Goal: Task Accomplishment & Management: Use online tool/utility

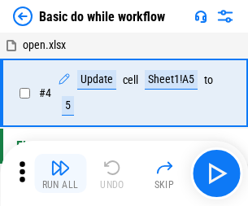
click at [60, 173] on img "button" at bounding box center [60, 168] width 20 height 20
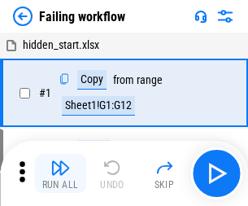
click at [60, 173] on img "button" at bounding box center [60, 168] width 20 height 20
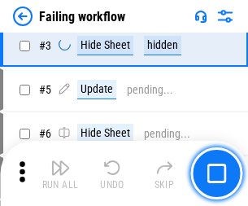
scroll to position [345, 0]
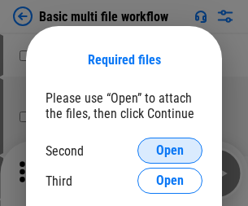
click at [170, 150] on span "Open" at bounding box center [170, 150] width 28 height 13
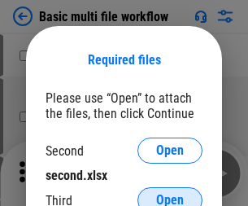
click at [170, 193] on span "Open" at bounding box center [170, 199] width 28 height 13
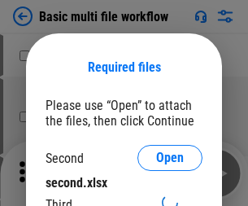
scroll to position [7, 0]
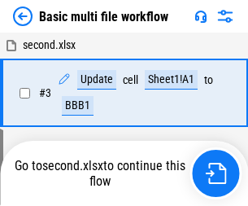
scroll to position [173, 0]
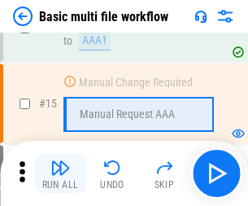
click at [60, 173] on img "button" at bounding box center [60, 168] width 20 height 20
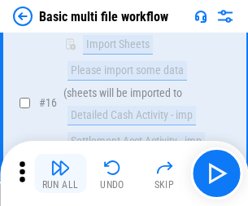
click at [60, 173] on img "button" at bounding box center [60, 168] width 20 height 20
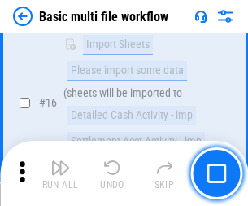
scroll to position [1082, 0]
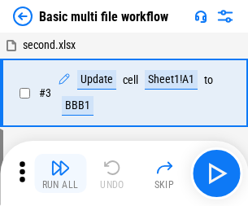
click at [60, 173] on img "button" at bounding box center [60, 168] width 20 height 20
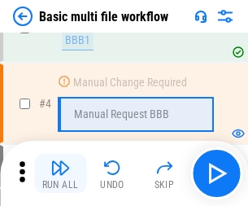
click at [60, 173] on img "button" at bounding box center [60, 168] width 20 height 20
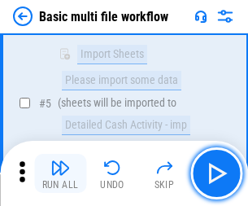
click at [60, 173] on img "button" at bounding box center [60, 168] width 20 height 20
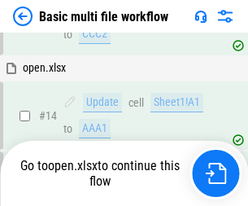
scroll to position [967, 0]
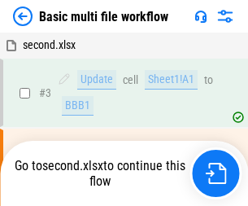
scroll to position [66, 0]
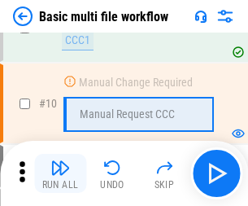
click at [60, 173] on img "button" at bounding box center [60, 168] width 20 height 20
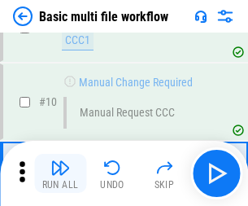
click at [60, 173] on img "button" at bounding box center [60, 168] width 20 height 20
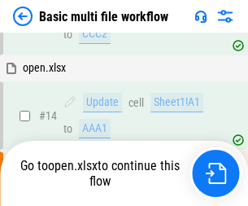
scroll to position [850, 0]
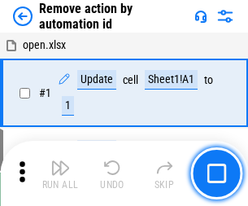
scroll to position [60, 0]
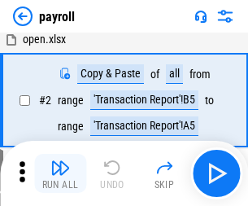
click at [60, 173] on img "button" at bounding box center [60, 168] width 20 height 20
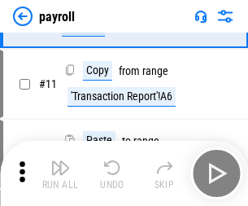
scroll to position [118, 0]
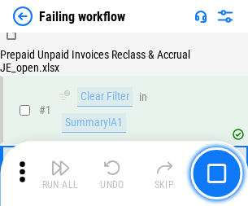
scroll to position [263, 0]
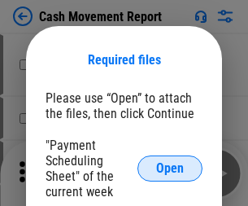
click at [170, 168] on span "Open" at bounding box center [170, 168] width 28 height 13
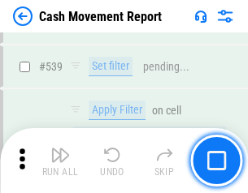
scroll to position [7214, 0]
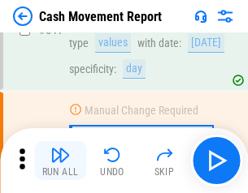
click at [60, 161] on img "button" at bounding box center [60, 155] width 20 height 20
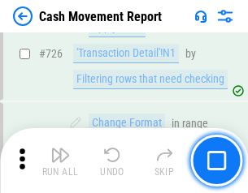
scroll to position [8481, 0]
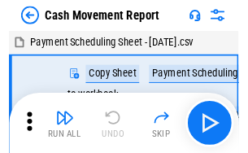
scroll to position [29, 0]
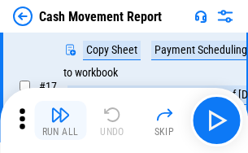
click at [60, 120] on img "button" at bounding box center [60, 115] width 20 height 20
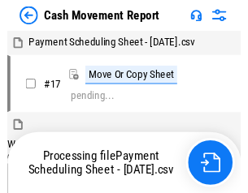
scroll to position [9, 0]
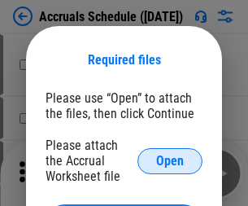
click at [170, 160] on span "Open" at bounding box center [170, 160] width 28 height 13
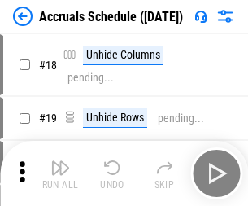
click at [60, 173] on img "button" at bounding box center [60, 168] width 20 height 20
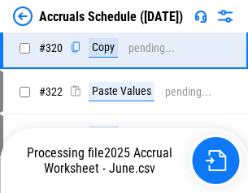
scroll to position [3024, 0]
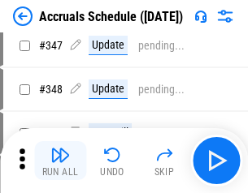
click at [60, 161] on img "button" at bounding box center [60, 155] width 20 height 20
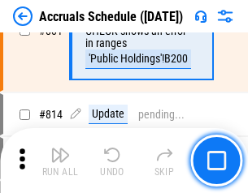
scroll to position [7173, 0]
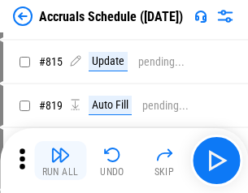
click at [60, 161] on img "button" at bounding box center [60, 155] width 20 height 20
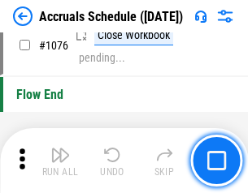
scroll to position [9735, 0]
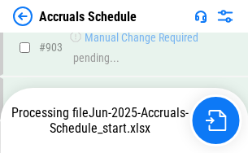
scroll to position [8523, 0]
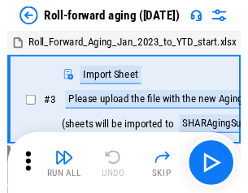
scroll to position [2, 0]
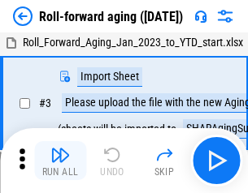
click at [60, 161] on img "button" at bounding box center [60, 155] width 20 height 20
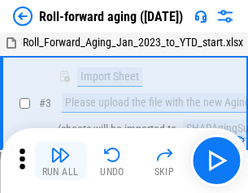
click at [60, 161] on img "button" at bounding box center [60, 155] width 20 height 20
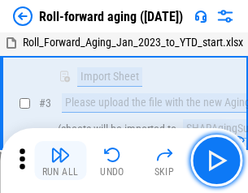
scroll to position [105, 0]
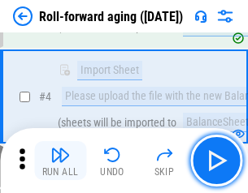
click at [60, 161] on img "button" at bounding box center [60, 155] width 20 height 20
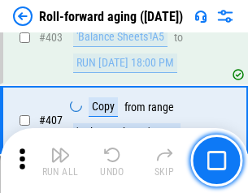
scroll to position [5637, 0]
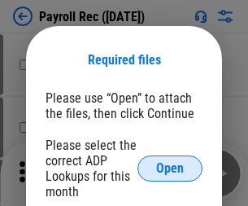
click at [170, 168] on span "Open" at bounding box center [170, 168] width 28 height 13
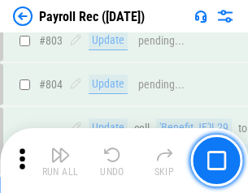
scroll to position [10327, 0]
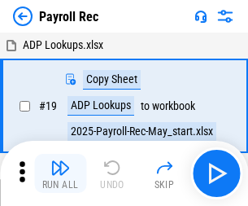
click at [60, 173] on img "button" at bounding box center [60, 168] width 20 height 20
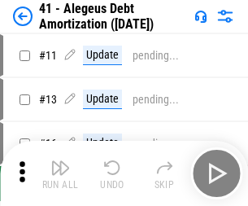
click at [60, 173] on img "button" at bounding box center [60, 168] width 20 height 20
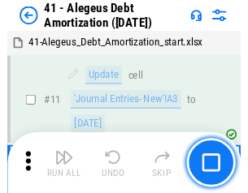
scroll to position [201, 0]
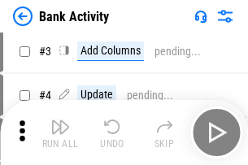
click at [60, 132] on img "button" at bounding box center [60, 127] width 20 height 20
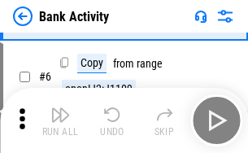
scroll to position [86, 0]
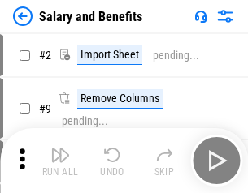
click at [60, 161] on img "button" at bounding box center [60, 155] width 20 height 20
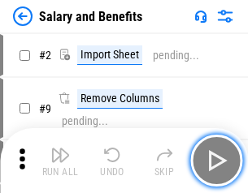
scroll to position [22, 0]
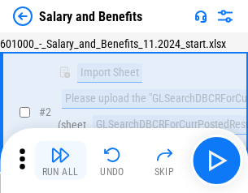
click at [60, 161] on img "button" at bounding box center [60, 155] width 20 height 20
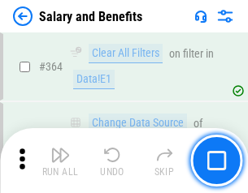
scroll to position [7655, 0]
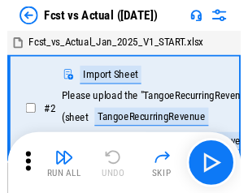
scroll to position [21, 0]
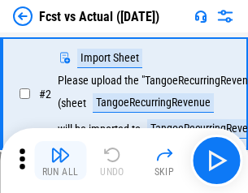
click at [60, 161] on img "button" at bounding box center [60, 155] width 20 height 20
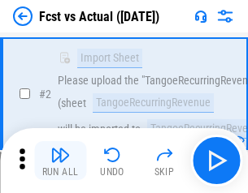
click at [60, 161] on img "button" at bounding box center [60, 155] width 20 height 20
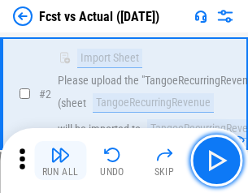
scroll to position [152, 0]
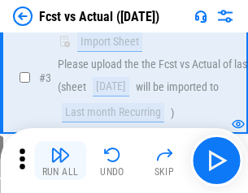
click at [60, 161] on img "button" at bounding box center [60, 155] width 20 height 20
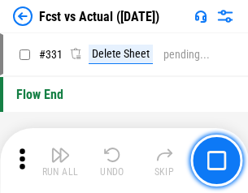
scroll to position [7781, 0]
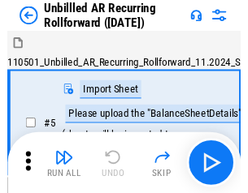
scroll to position [35, 0]
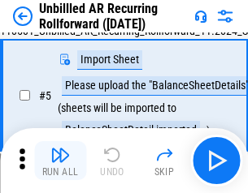
click at [60, 161] on img "button" at bounding box center [60, 155] width 20 height 20
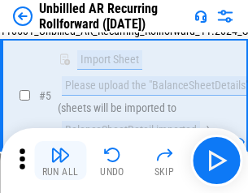
click at [60, 161] on img "button" at bounding box center [60, 155] width 20 height 20
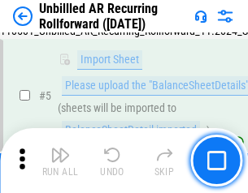
scroll to position [153, 0]
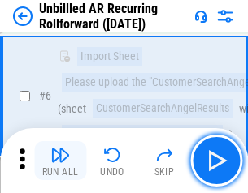
click at [60, 161] on img "button" at bounding box center [60, 155] width 20 height 20
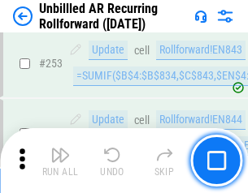
scroll to position [5521, 0]
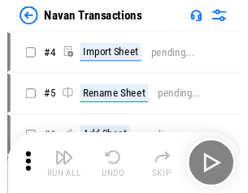
scroll to position [26, 0]
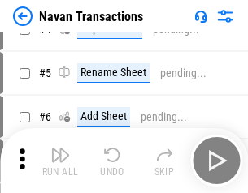
click at [60, 161] on img "button" at bounding box center [60, 155] width 20 height 20
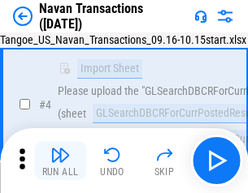
click at [60, 161] on img "button" at bounding box center [60, 155] width 20 height 20
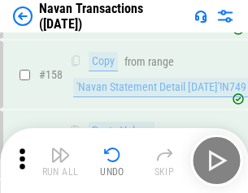
scroll to position [5270, 0]
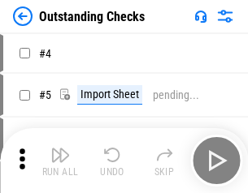
click at [60, 161] on img "button" at bounding box center [60, 155] width 20 height 20
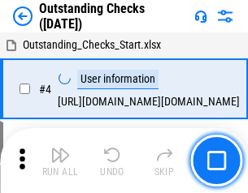
scroll to position [68, 0]
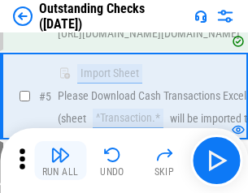
click at [60, 161] on img "button" at bounding box center [60, 155] width 20 height 20
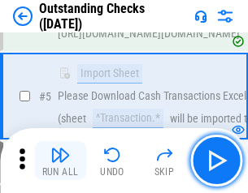
scroll to position [170, 0]
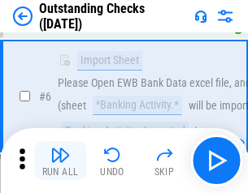
click at [60, 161] on img "button" at bounding box center [60, 155] width 20 height 20
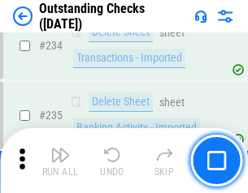
scroll to position [4936, 0]
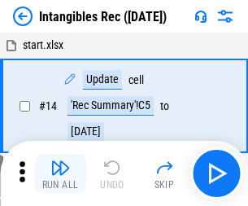
click at [60, 173] on img "button" at bounding box center [60, 168] width 20 height 20
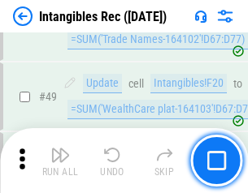
scroll to position [633, 0]
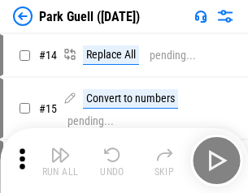
click at [60, 161] on img "button" at bounding box center [60, 155] width 20 height 20
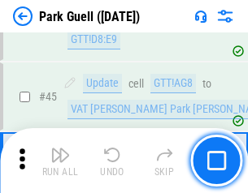
scroll to position [2033, 0]
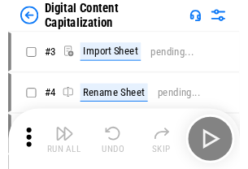
scroll to position [47, 0]
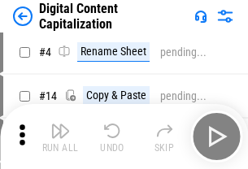
click at [60, 137] on img "button" at bounding box center [60, 131] width 20 height 20
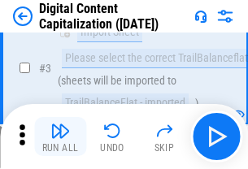
click at [60, 137] on img "button" at bounding box center [60, 131] width 20 height 20
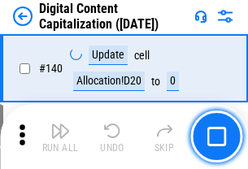
scroll to position [1724, 0]
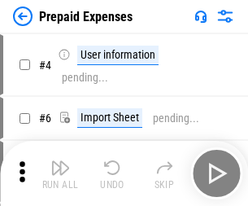
click at [60, 161] on img "button" at bounding box center [60, 168] width 20 height 20
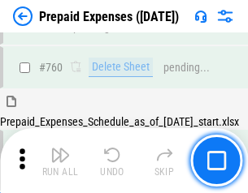
scroll to position [4505, 0]
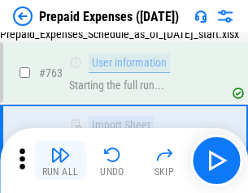
click at [60, 161] on img "button" at bounding box center [60, 155] width 20 height 20
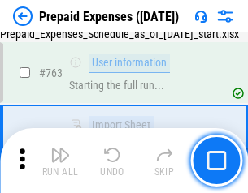
scroll to position [4601, 0]
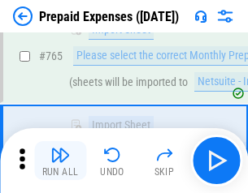
click at [60, 161] on img "button" at bounding box center [60, 155] width 20 height 20
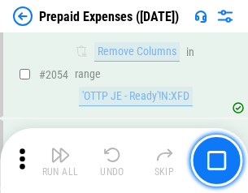
scroll to position [16991, 0]
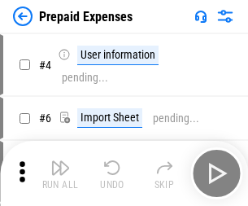
click at [60, 173] on img "button" at bounding box center [60, 168] width 20 height 20
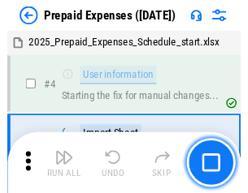
scroll to position [72, 0]
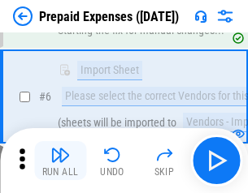
click at [60, 161] on img "button" at bounding box center [60, 155] width 20 height 20
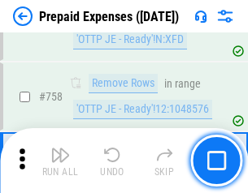
scroll to position [5792, 0]
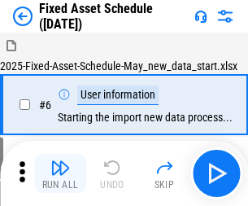
click at [60, 173] on img "button" at bounding box center [60, 168] width 20 height 20
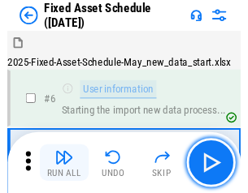
scroll to position [88, 0]
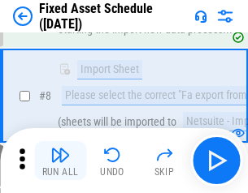
click at [60, 161] on img "button" at bounding box center [60, 155] width 20 height 20
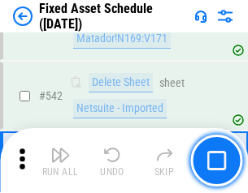
scroll to position [5795, 0]
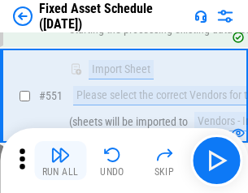
click at [60, 161] on img "button" at bounding box center [60, 155] width 20 height 20
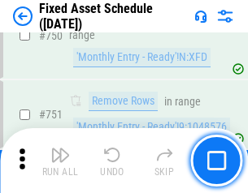
scroll to position [7925, 0]
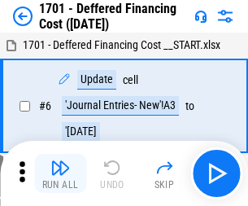
click at [60, 173] on img "button" at bounding box center [60, 168] width 20 height 20
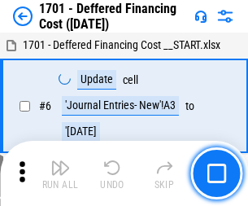
scroll to position [195, 0]
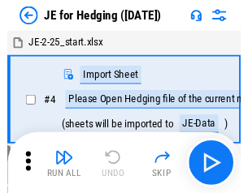
scroll to position [2, 0]
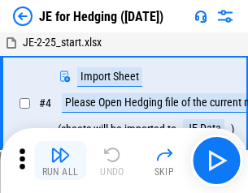
click at [60, 161] on img "button" at bounding box center [60, 155] width 20 height 20
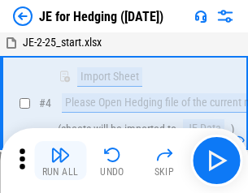
click at [60, 161] on img "button" at bounding box center [60, 155] width 20 height 20
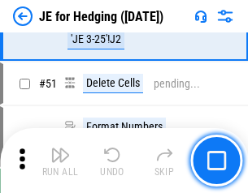
scroll to position [1053, 0]
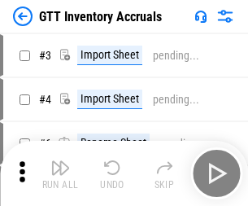
click at [60, 161] on img "button" at bounding box center [60, 168] width 20 height 20
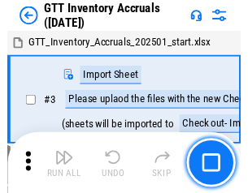
scroll to position [2, 0]
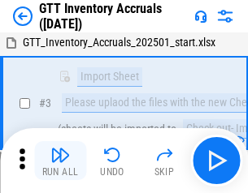
click at [60, 161] on img "button" at bounding box center [60, 155] width 20 height 20
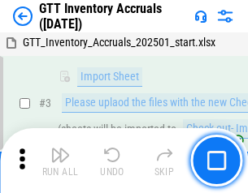
scroll to position [105, 0]
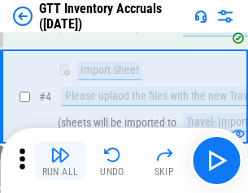
click at [60, 161] on img "button" at bounding box center [60, 155] width 20 height 20
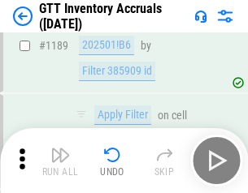
scroll to position [13273, 0]
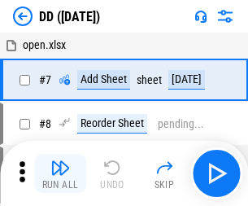
click at [60, 173] on img "button" at bounding box center [60, 168] width 20 height 20
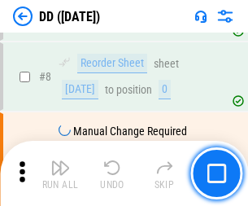
scroll to position [157, 0]
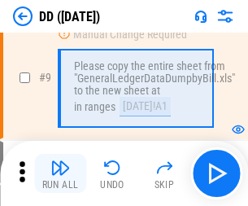
click at [60, 173] on img "button" at bounding box center [60, 168] width 20 height 20
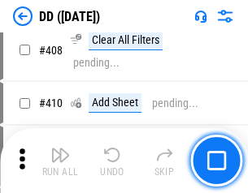
scroll to position [7273, 0]
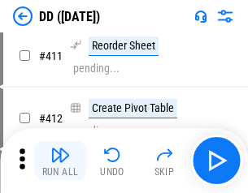
click at [60, 161] on img "button" at bounding box center [60, 155] width 20 height 20
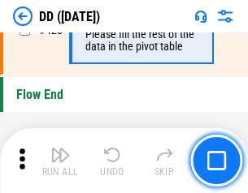
scroll to position [7780, 0]
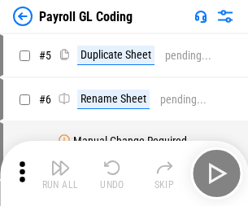
click at [60, 173] on img "button" at bounding box center [60, 168] width 20 height 20
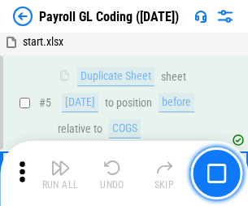
scroll to position [195, 0]
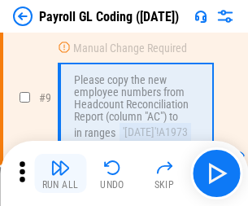
click at [60, 173] on img "button" at bounding box center [60, 168] width 20 height 20
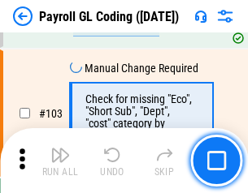
scroll to position [3814, 0]
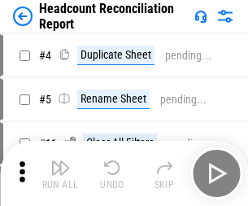
click at [60, 173] on img "button" at bounding box center [60, 168] width 20 height 20
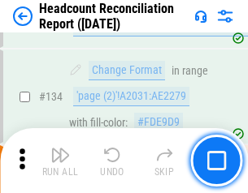
scroll to position [1954, 0]
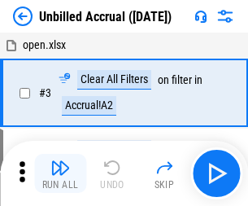
click at [60, 173] on img "button" at bounding box center [60, 168] width 20 height 20
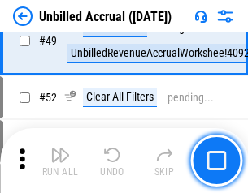
scroll to position [1474, 0]
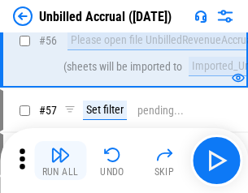
click at [60, 161] on img "button" at bounding box center [60, 155] width 20 height 20
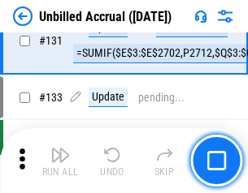
scroll to position [4842, 0]
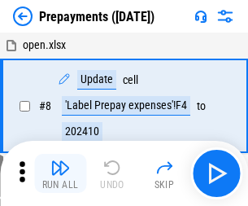
click at [60, 173] on img "button" at bounding box center [60, 168] width 20 height 20
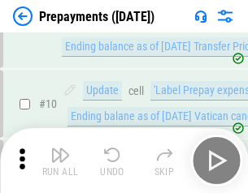
scroll to position [102, 0]
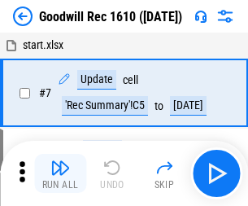
click at [60, 173] on img "button" at bounding box center [60, 168] width 20 height 20
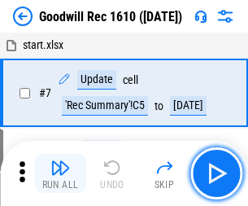
scroll to position [278, 0]
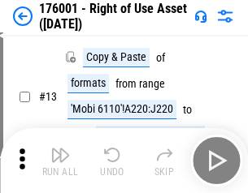
scroll to position [105, 0]
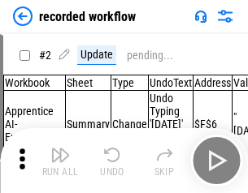
click at [60, 161] on img "button" at bounding box center [60, 155] width 20 height 20
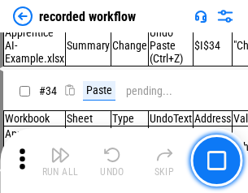
scroll to position [5081, 0]
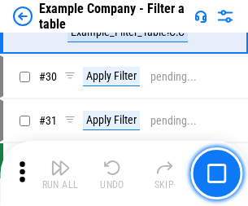
scroll to position [1487, 0]
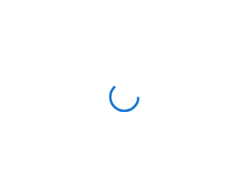
scroll to position [25, 0]
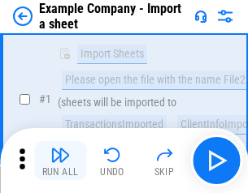
click at [60, 161] on img "button" at bounding box center [60, 155] width 20 height 20
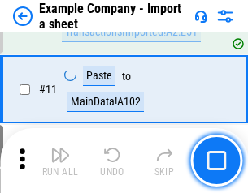
scroll to position [359, 0]
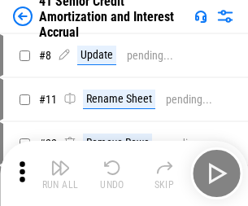
click at [60, 161] on img "button" at bounding box center [60, 168] width 20 height 20
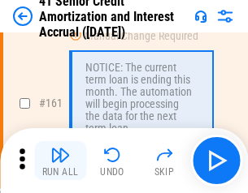
click at [60, 161] on img "button" at bounding box center [60, 155] width 20 height 20
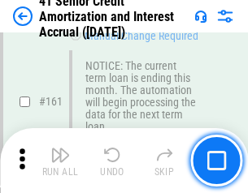
scroll to position [1739, 0]
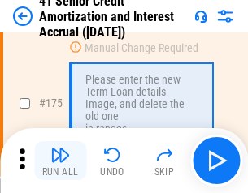
click at [60, 161] on img "button" at bounding box center [60, 155] width 20 height 20
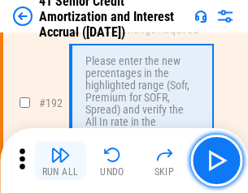
click at [60, 161] on img "button" at bounding box center [60, 155] width 20 height 20
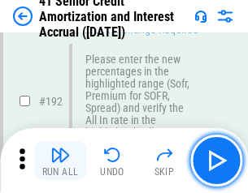
scroll to position [2074, 0]
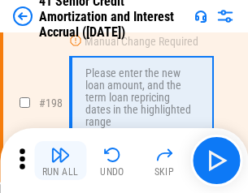
click at [60, 161] on img "button" at bounding box center [60, 155] width 20 height 20
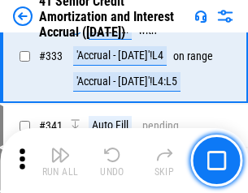
scroll to position [4152, 0]
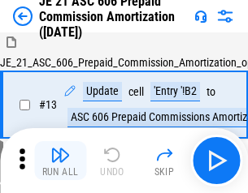
click at [60, 161] on img "button" at bounding box center [60, 155] width 20 height 20
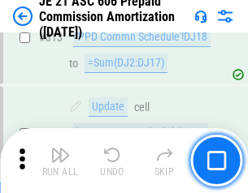
scroll to position [3035, 0]
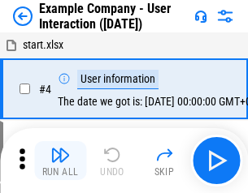
click at [60, 161] on img "button" at bounding box center [60, 155] width 20 height 20
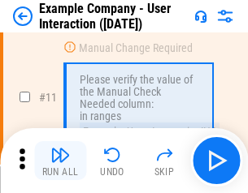
click at [60, 161] on img "button" at bounding box center [60, 155] width 20 height 20
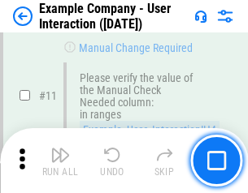
scroll to position [352, 0]
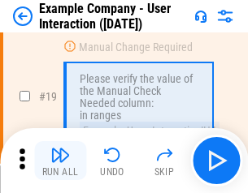
click at [60, 161] on img "button" at bounding box center [60, 155] width 20 height 20
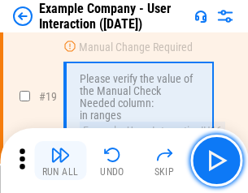
click at [60, 161] on img "button" at bounding box center [60, 155] width 20 height 20
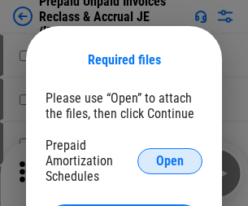
click at [170, 160] on span "Open" at bounding box center [170, 160] width 28 height 13
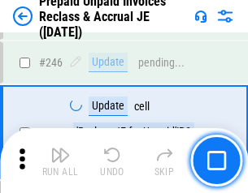
scroll to position [2194, 0]
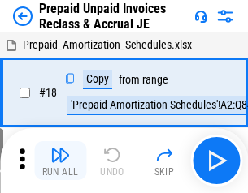
click at [60, 161] on img "button" at bounding box center [60, 155] width 20 height 20
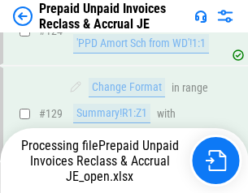
scroll to position [1414, 0]
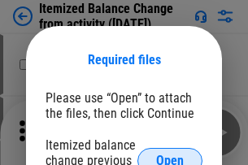
click at [170, 154] on span "Open" at bounding box center [170, 160] width 28 height 13
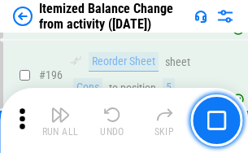
scroll to position [3128, 0]
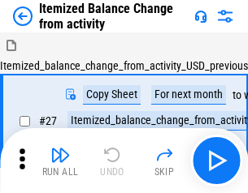
scroll to position [25, 0]
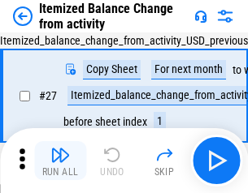
click at [60, 161] on img "button" at bounding box center [60, 155] width 20 height 20
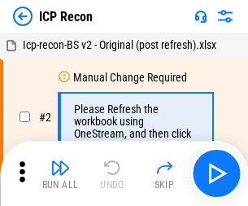
scroll to position [7, 0]
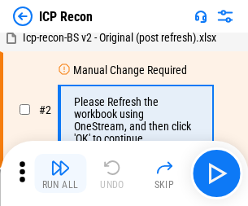
click at [60, 173] on img "button" at bounding box center [60, 168] width 20 height 20
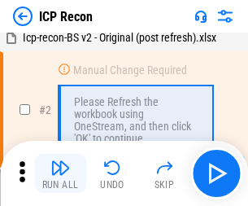
click at [60, 173] on img "button" at bounding box center [60, 168] width 20 height 20
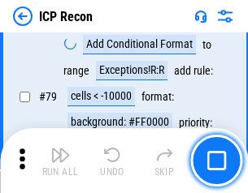
scroll to position [1593, 0]
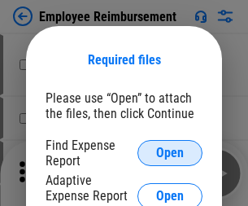
click at [170, 153] on span "Open" at bounding box center [170, 152] width 28 height 13
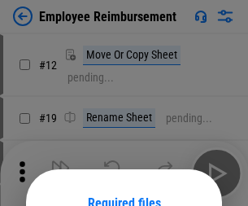
scroll to position [143, 0]
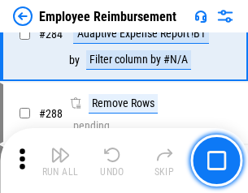
scroll to position [4418, 0]
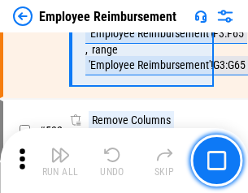
click at [60, 161] on img "button" at bounding box center [60, 155] width 20 height 20
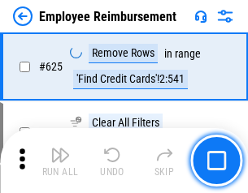
scroll to position [9732, 0]
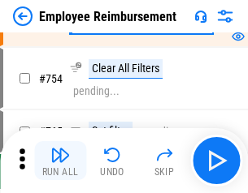
click at [60, 161] on img "button" at bounding box center [60, 155] width 20 height 20
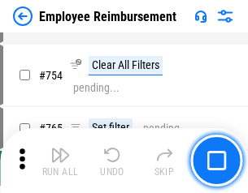
scroll to position [11404, 0]
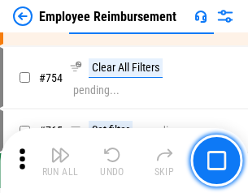
click at [60, 161] on img "button" at bounding box center [60, 155] width 20 height 20
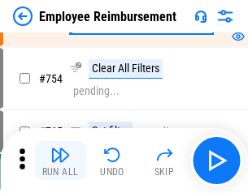
click at [60, 161] on img "button" at bounding box center [60, 155] width 20 height 20
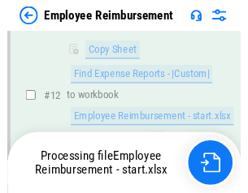
scroll to position [331, 0]
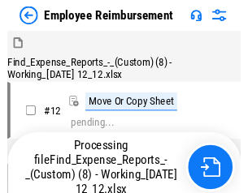
scroll to position [55, 0]
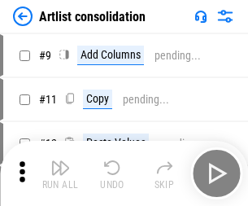
click at [60, 173] on img "button" at bounding box center [60, 168] width 20 height 20
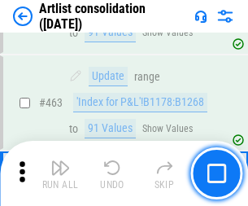
scroll to position [7117, 0]
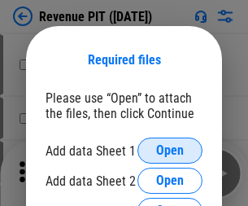
click at [170, 150] on span "Open" at bounding box center [170, 150] width 28 height 13
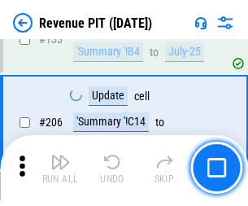
scroll to position [1652, 0]
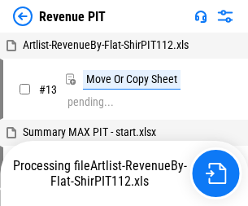
scroll to position [321, 0]
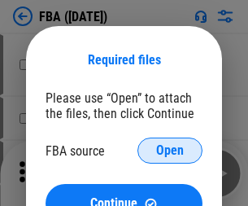
click at [170, 150] on span "Open" at bounding box center [170, 150] width 28 height 13
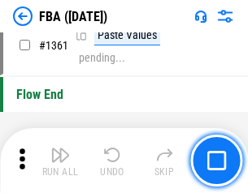
scroll to position [17457, 0]
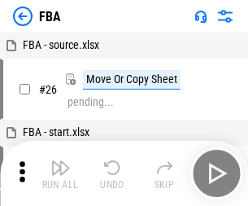
scroll to position [16, 0]
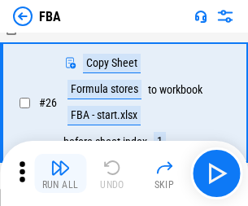
click at [60, 173] on img "button" at bounding box center [60, 168] width 20 height 20
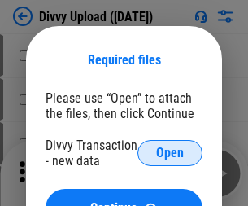
click at [170, 153] on span "Open" at bounding box center [170, 152] width 28 height 13
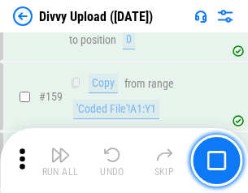
scroll to position [1683, 0]
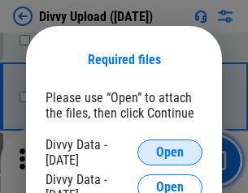
click at [170, 153] on span "Open" at bounding box center [170, 152] width 28 height 13
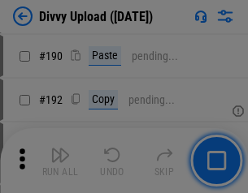
scroll to position [2051, 0]
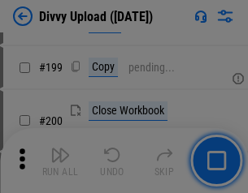
scroll to position [2364, 0]
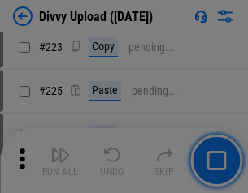
scroll to position [3244, 0]
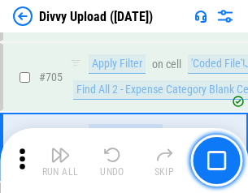
scroll to position [11120, 0]
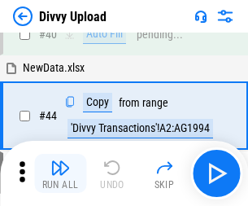
click at [60, 173] on img "button" at bounding box center [60, 168] width 20 height 20
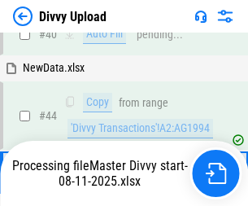
scroll to position [179, 0]
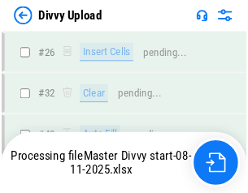
scroll to position [1683, 0]
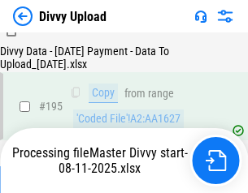
scroll to position [2272, 0]
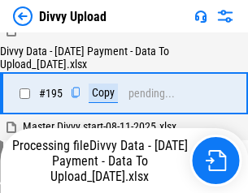
scroll to position [2272, 0]
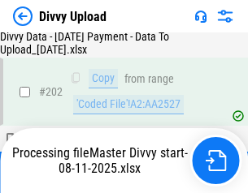
scroll to position [2630, 0]
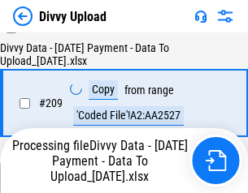
scroll to position [3002, 0]
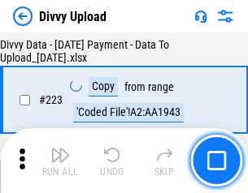
scroll to position [3705, 0]
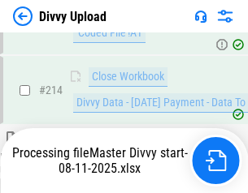
scroll to position [3347, 0]
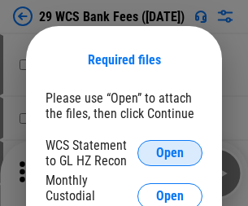
click at [170, 153] on span "Open" at bounding box center [170, 152] width 28 height 13
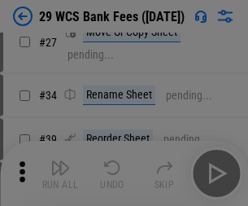
scroll to position [213, 0]
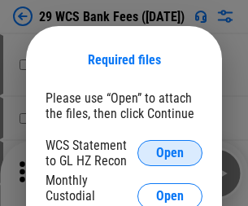
click at [170, 153] on span "Open" at bounding box center [170, 152] width 28 height 13
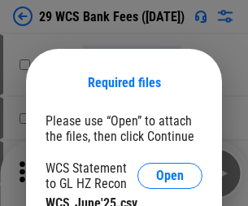
scroll to position [23, 0]
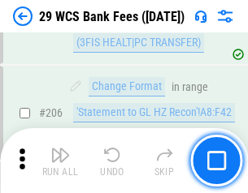
scroll to position [3697, 0]
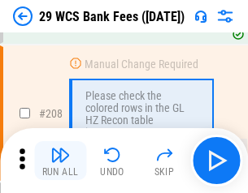
click at [60, 161] on img "button" at bounding box center [60, 155] width 20 height 20
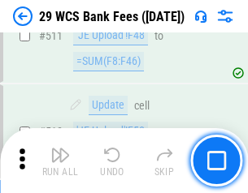
scroll to position [8178, 0]
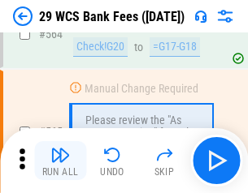
click at [60, 161] on img "button" at bounding box center [60, 155] width 20 height 20
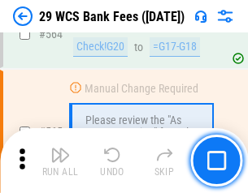
scroll to position [8791, 0]
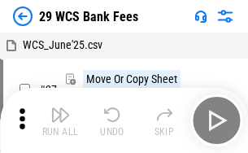
scroll to position [29, 0]
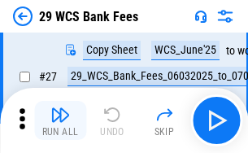
click at [60, 120] on img "button" at bounding box center [60, 115] width 20 height 20
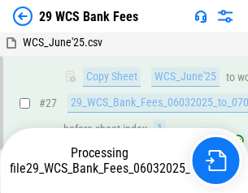
scroll to position [324, 0]
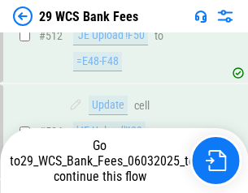
scroll to position [8678, 0]
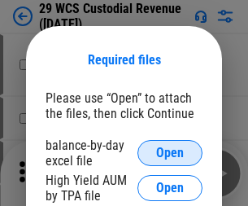
click at [170, 153] on span "Open" at bounding box center [170, 152] width 28 height 13
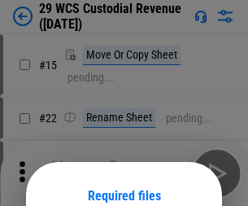
scroll to position [136, 0]
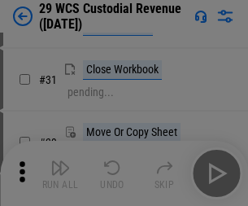
scroll to position [349, 0]
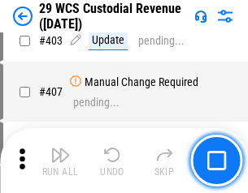
scroll to position [7529, 0]
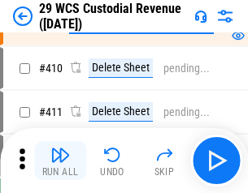
click at [60, 161] on img "button" at bounding box center [60, 155] width 20 height 20
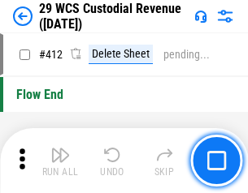
scroll to position [7763, 0]
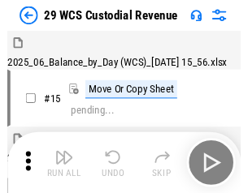
scroll to position [39, 0]
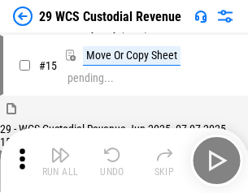
click at [60, 161] on img "button" at bounding box center [60, 155] width 20 height 20
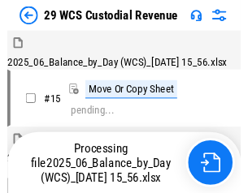
scroll to position [39, 0]
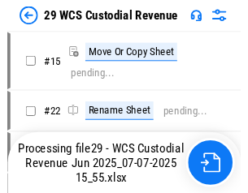
scroll to position [30, 0]
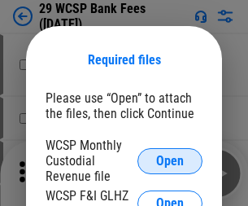
click at [170, 160] on span "Open" at bounding box center [170, 160] width 28 height 13
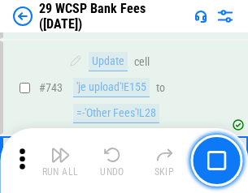
scroll to position [8191, 0]
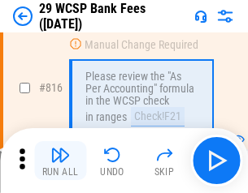
click at [60, 161] on img "button" at bounding box center [60, 155] width 20 height 20
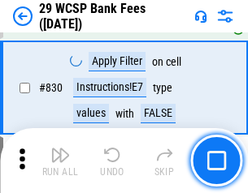
scroll to position [10313, 0]
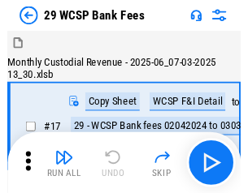
scroll to position [39, 0]
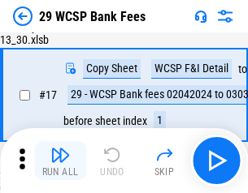
click at [60, 161] on img "button" at bounding box center [60, 155] width 20 height 20
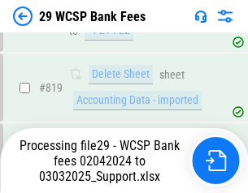
scroll to position [10091, 0]
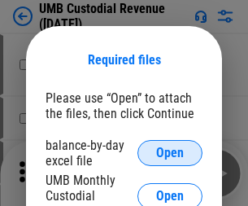
click at [170, 153] on span "Open" at bounding box center [170, 152] width 28 height 13
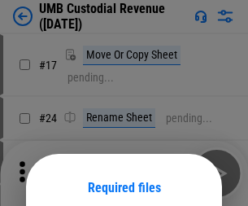
scroll to position [128, 0]
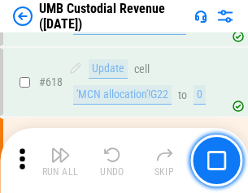
scroll to position [8374, 0]
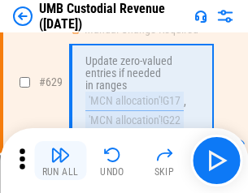
click at [60, 161] on img "button" at bounding box center [60, 155] width 20 height 20
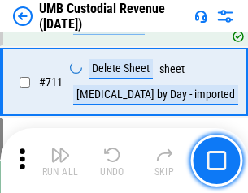
scroll to position [9895, 0]
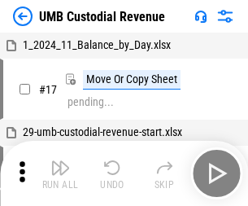
scroll to position [12, 0]
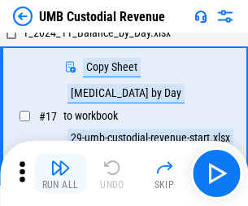
click at [60, 173] on img "button" at bounding box center [60, 168] width 20 height 20
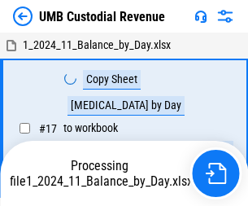
scroll to position [12, 0]
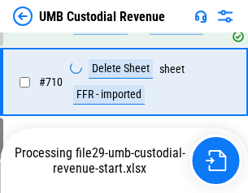
scroll to position [9857, 0]
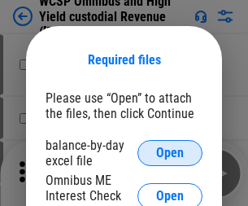
click at [170, 153] on span "Open" at bounding box center [170, 152] width 28 height 13
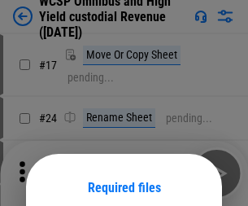
scroll to position [128, 0]
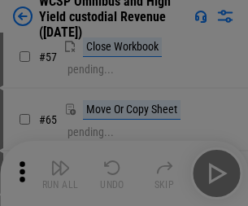
scroll to position [709, 0]
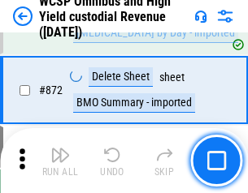
scroll to position [13757, 0]
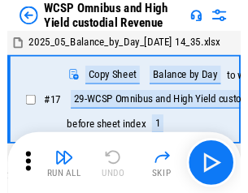
scroll to position [9, 0]
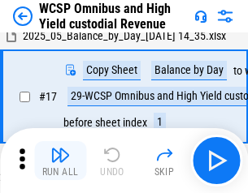
click at [60, 161] on img "button" at bounding box center [60, 155] width 20 height 20
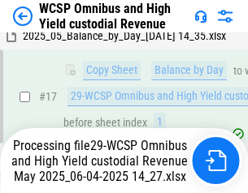
scroll to position [338, 0]
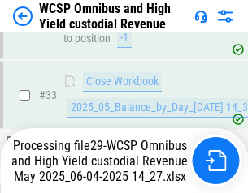
scroll to position [1188, 0]
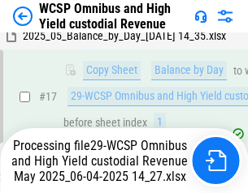
scroll to position [338, 0]
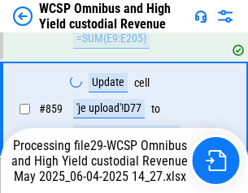
scroll to position [13720, 0]
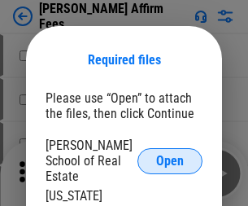
click at [170, 154] on span "Open" at bounding box center [170, 160] width 28 height 13
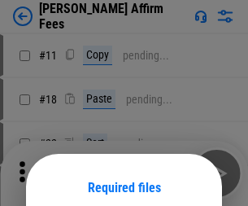
scroll to position [128, 0]
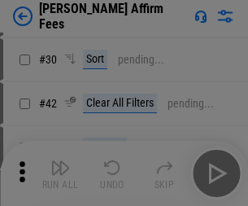
scroll to position [331, 0]
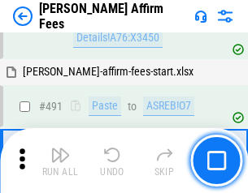
scroll to position [4420, 0]
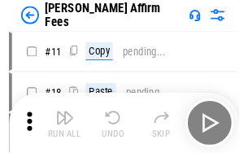
scroll to position [16, 0]
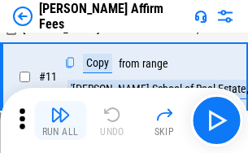
click at [60, 120] on img "button" at bounding box center [60, 115] width 20 height 20
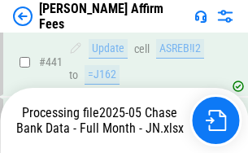
scroll to position [4263, 0]
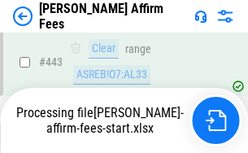
scroll to position [4263, 0]
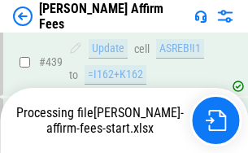
scroll to position [4263, 0]
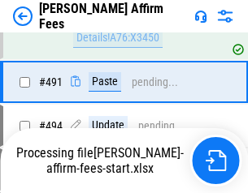
scroll to position [4420, 0]
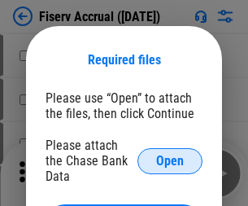
click at [170, 154] on span "Open" at bounding box center [170, 160] width 28 height 13
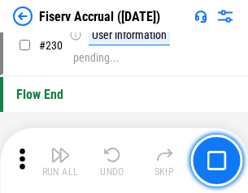
scroll to position [5151, 0]
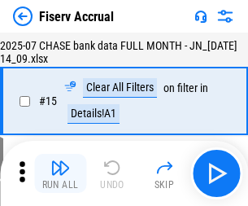
click at [60, 173] on img "button" at bounding box center [60, 168] width 20 height 20
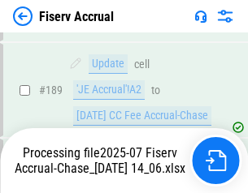
scroll to position [4178, 0]
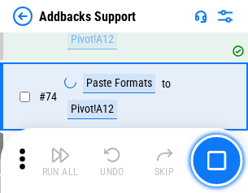
scroll to position [1183, 0]
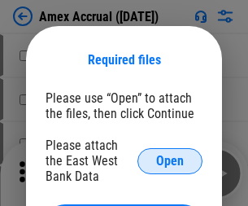
click at [170, 160] on span "Open" at bounding box center [170, 160] width 28 height 13
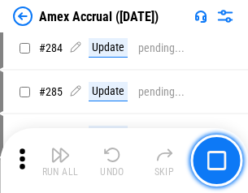
scroll to position [4451, 0]
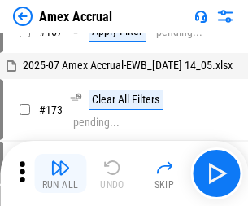
click at [60, 173] on img "button" at bounding box center [60, 168] width 20 height 20
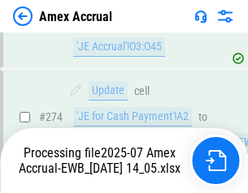
scroll to position [4844, 0]
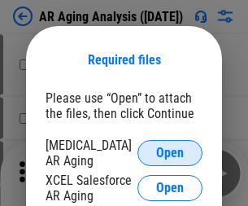
click at [170, 150] on span "Open" at bounding box center [170, 152] width 28 height 13
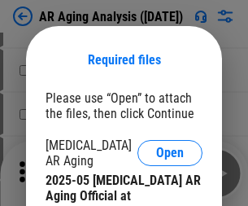
scroll to position [489, 0]
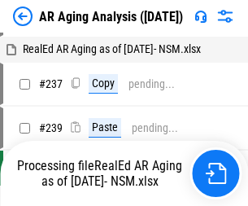
scroll to position [16, 0]
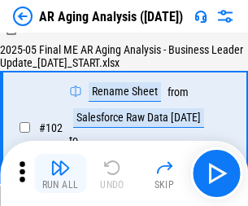
click at [60, 173] on img "button" at bounding box center [60, 168] width 20 height 20
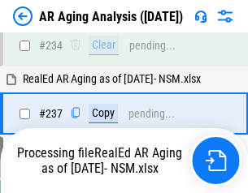
scroll to position [2520, 0]
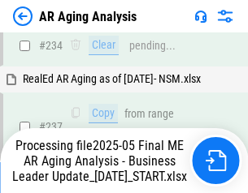
scroll to position [2501, 0]
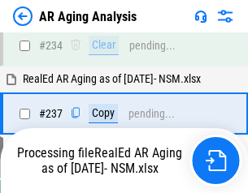
scroll to position [2501, 0]
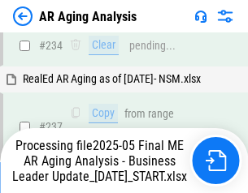
scroll to position [2501, 0]
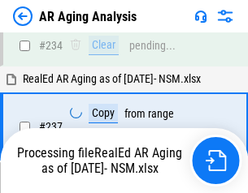
scroll to position [2568, 0]
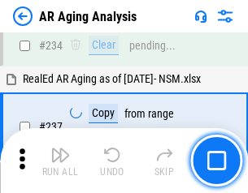
scroll to position [2501, 0]
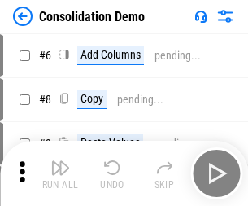
click at [60, 173] on img "button" at bounding box center [60, 168] width 20 height 20
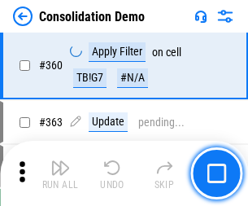
scroll to position [5448, 0]
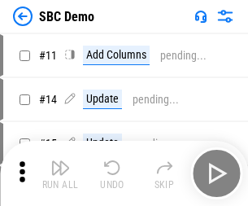
click at [60, 173] on img "button" at bounding box center [60, 168] width 20 height 20
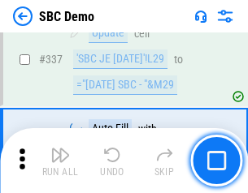
scroll to position [4276, 0]
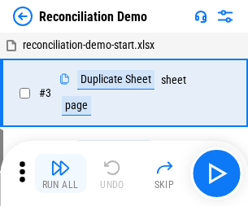
click at [60, 173] on img "button" at bounding box center [60, 168] width 20 height 20
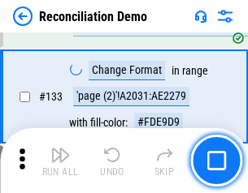
scroll to position [1930, 0]
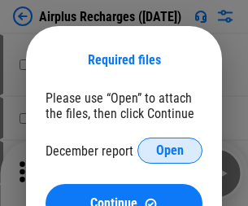
click at [170, 150] on span "Open" at bounding box center [170, 150] width 28 height 13
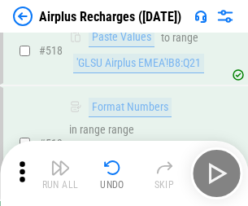
scroll to position [6995, 0]
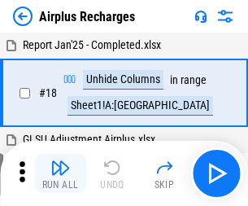
click at [60, 173] on img "button" at bounding box center [60, 168] width 20 height 20
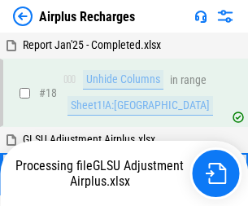
scroll to position [72, 0]
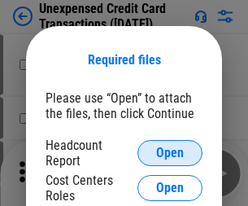
click at [170, 153] on span "Open" at bounding box center [170, 152] width 28 height 13
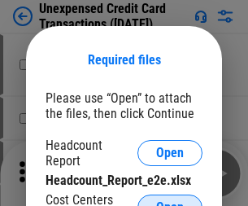
click at [170, 201] on span "Open" at bounding box center [170, 207] width 28 height 13
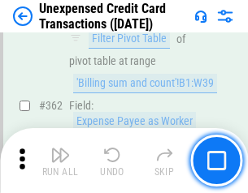
scroll to position [4180, 0]
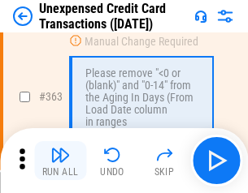
click at [60, 161] on img "button" at bounding box center [60, 155] width 20 height 20
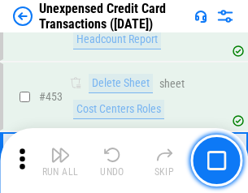
scroll to position [5544, 0]
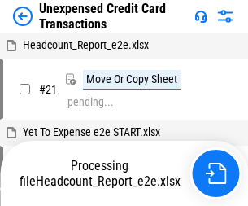
scroll to position [25, 0]
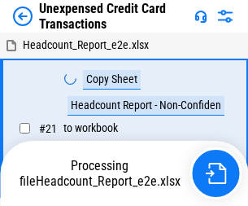
scroll to position [25, 0]
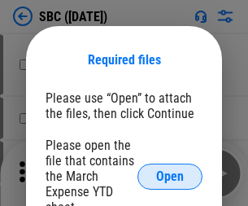
click at [170, 176] on span "Open" at bounding box center [170, 176] width 28 height 13
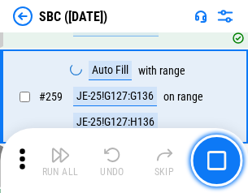
scroll to position [3176, 0]
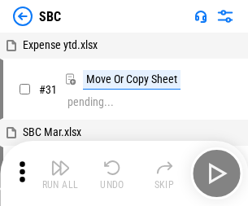
scroll to position [16, 0]
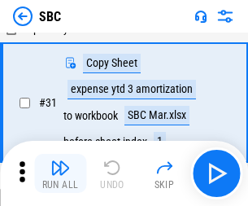
click at [60, 173] on img "button" at bounding box center [60, 168] width 20 height 20
